Goal: Check status: Check status

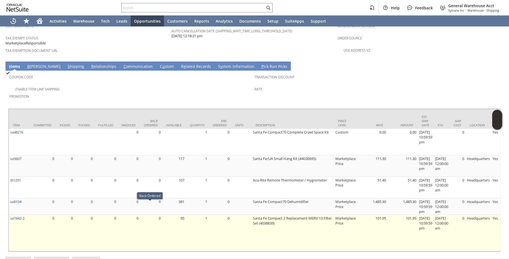
scroll to position [362, 0]
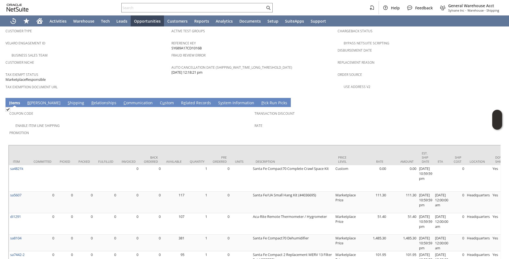
click at [180, 100] on link "R e lated Records" at bounding box center [196, 103] width 33 height 6
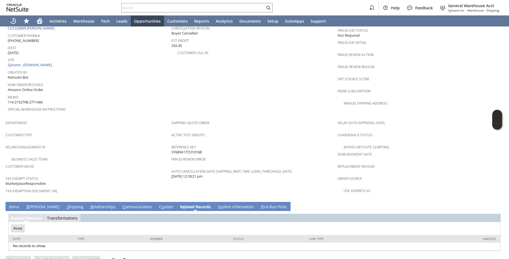
click at [15, 204] on link "I tems" at bounding box center [14, 207] width 13 height 6
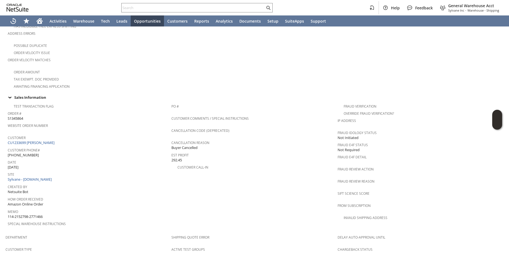
scroll to position [0, 0]
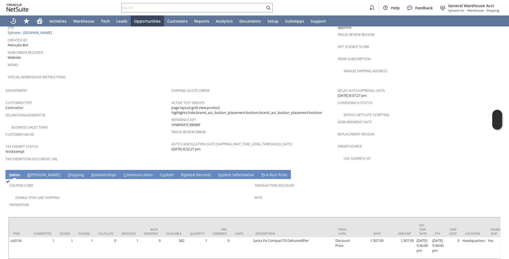
scroll to position [298, 0]
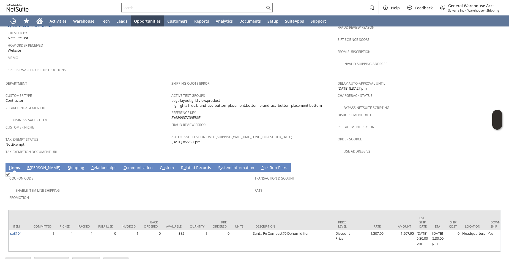
click at [180, 165] on link "R e lated Records" at bounding box center [196, 168] width 33 height 6
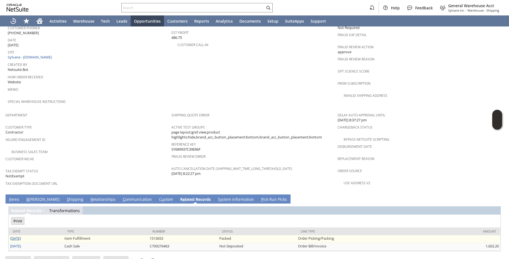
click at [16, 235] on link "[DATE]" at bounding box center [15, 237] width 11 height 5
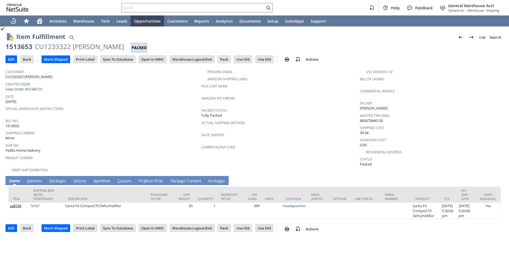
click at [101, 141] on span "Ship Via" at bounding box center [102, 144] width 193 height 6
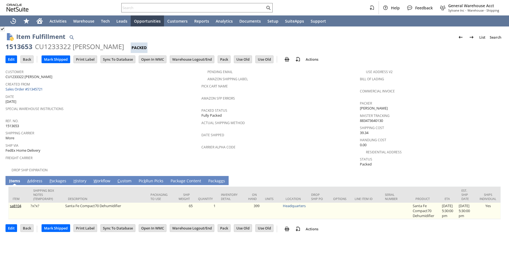
click at [219, 204] on link "View" at bounding box center [219, 206] width 0 height 4
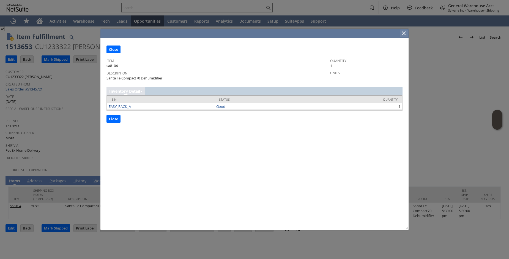
click at [403, 33] on icon "Close" at bounding box center [404, 33] width 7 height 7
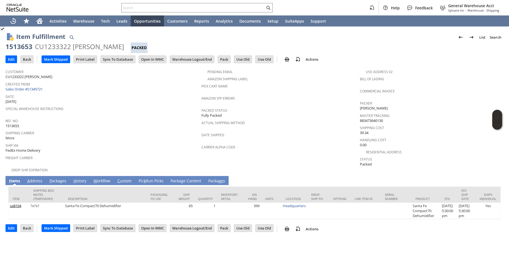
click at [92, 138] on td "Shipping Carrier More" at bounding box center [104, 135] width 196 height 12
click at [102, 125] on div "Ref. No. 1513653" at bounding box center [102, 123] width 193 height 12
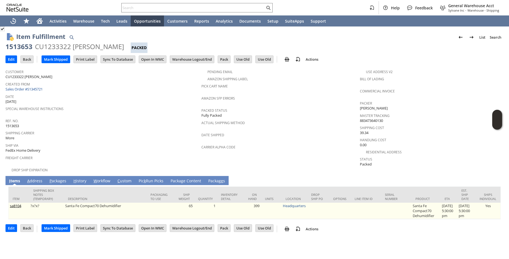
click at [219, 204] on link "View" at bounding box center [219, 206] width 0 height 4
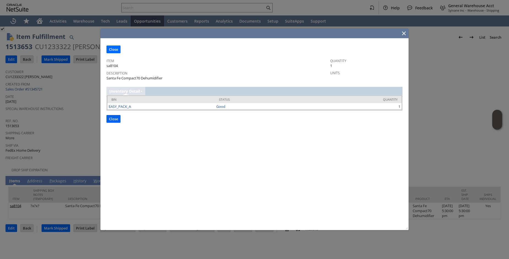
click at [114, 119] on input "Close" at bounding box center [113, 118] width 13 height 7
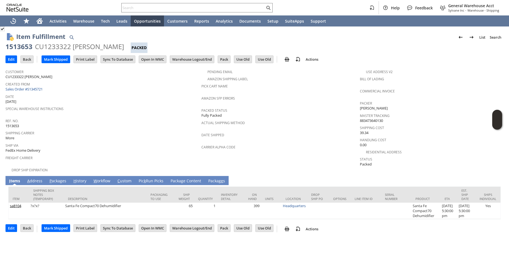
click at [151, 178] on link "Pic k Run Picks" at bounding box center [151, 181] width 28 height 6
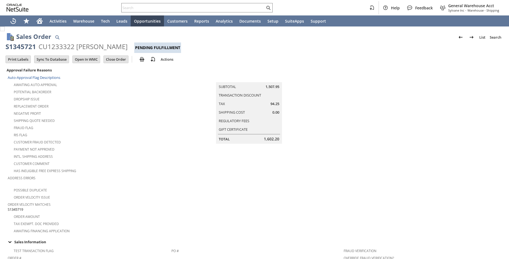
scroll to position [283, 0]
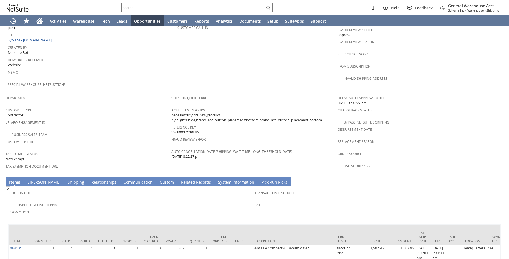
click at [66, 179] on link "S hipping" at bounding box center [75, 182] width 19 height 6
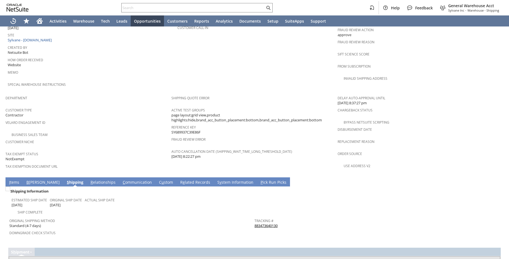
click at [32, 179] on link "B illing" at bounding box center [43, 182] width 36 height 6
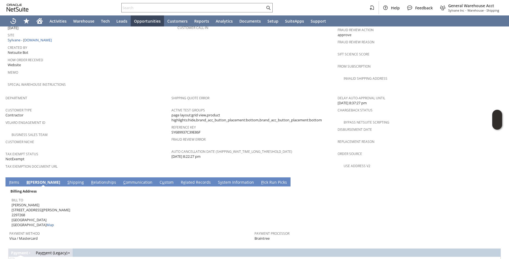
click at [83, 150] on div "Tax Exempt Status NotExempt" at bounding box center [87, 156] width 163 height 12
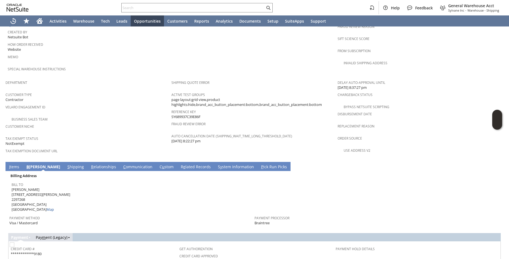
scroll to position [266, 0]
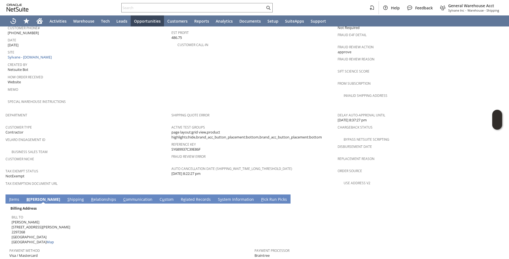
click at [83, 155] on div "Customer Niche" at bounding box center [87, 161] width 163 height 12
click at [125, 148] on div "Business Sales Team" at bounding box center [89, 151] width 166 height 7
click at [89, 155] on span "Customer Niche" at bounding box center [87, 158] width 163 height 6
click at [89, 167] on span "Tax Exempt Status" at bounding box center [87, 170] width 163 height 6
click at [131, 97] on span "Special Warehouse Instructions" at bounding box center [88, 100] width 161 height 6
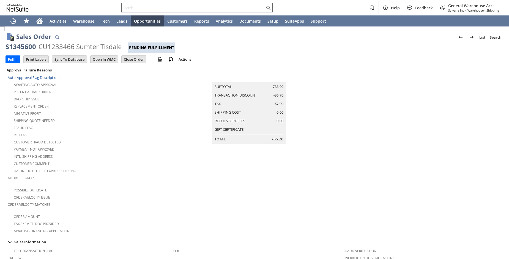
click at [143, 7] on input "text" at bounding box center [193, 7] width 143 height 7
paste input "S1345721"
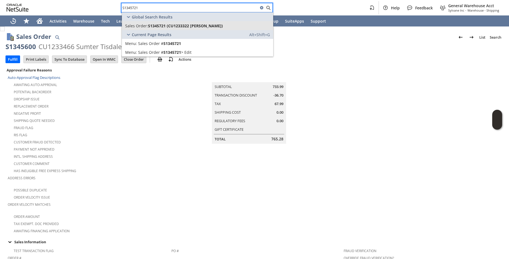
type input "S1345721"
click at [170, 28] on span "S1345721 (CU1233322 derek gustafson)" at bounding box center [185, 25] width 75 height 5
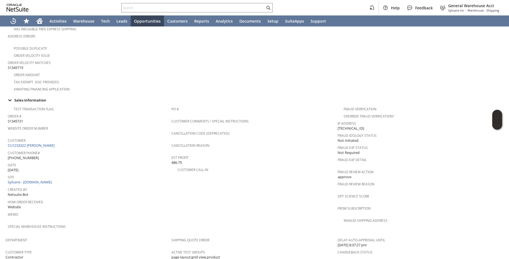
scroll to position [182, 0]
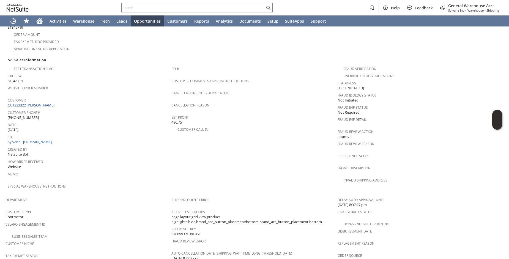
click at [49, 102] on link "CU1233322 [PERSON_NAME]" at bounding box center [32, 104] width 48 height 5
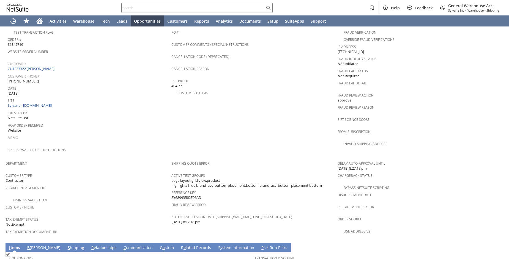
scroll to position [341, 0]
